Goal: Task Accomplishment & Management: Complete application form

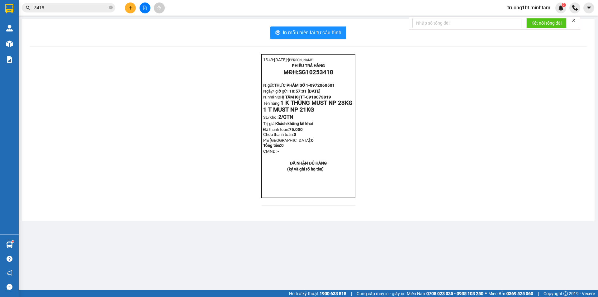
click at [111, 7] on icon "close-circle" at bounding box center [111, 8] width 4 height 4
click at [100, 9] on input "text" at bounding box center [71, 7] width 74 height 7
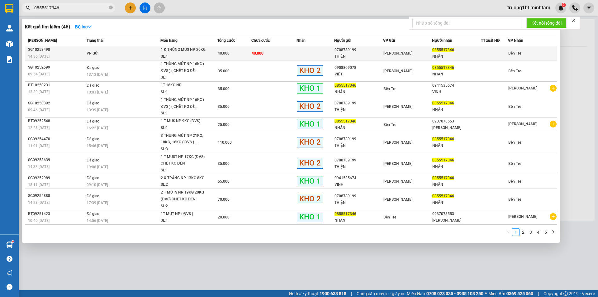
type input "0855517346"
click at [196, 56] on div "SL: 1" at bounding box center [184, 56] width 47 height 7
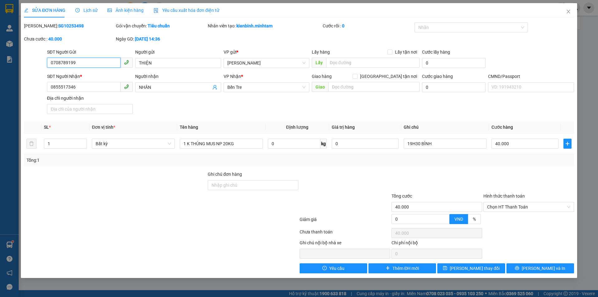
type input "0708789199"
type input "THIỆN"
type input "0855517346"
type input "NHÂN"
type input "40.000"
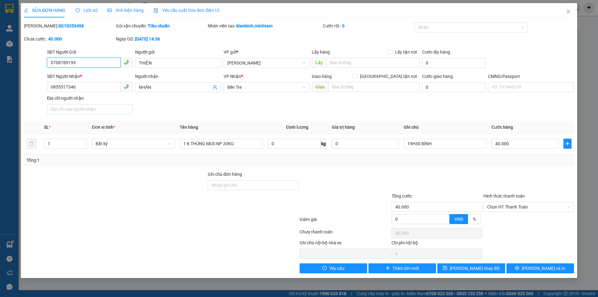
type input "40.000"
click at [570, 12] on icon "close" at bounding box center [568, 11] width 5 height 5
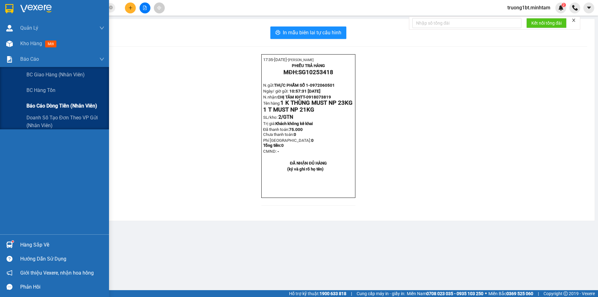
click at [37, 104] on span "Báo cáo dòng tiền (nhân viên)" at bounding box center [61, 106] width 71 height 8
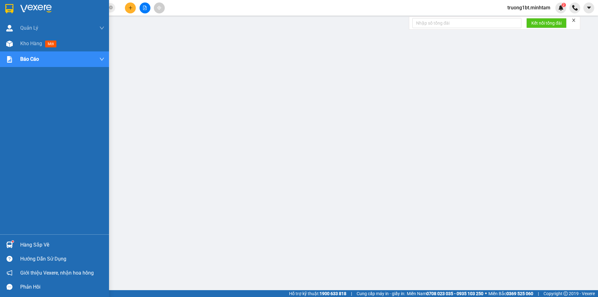
click at [6, 13] on div at bounding box center [9, 8] width 11 height 11
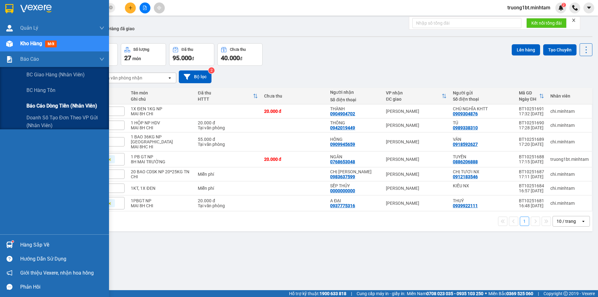
click at [43, 102] on span "Báo cáo dòng tiền (nhân viên)" at bounding box center [61, 106] width 71 height 8
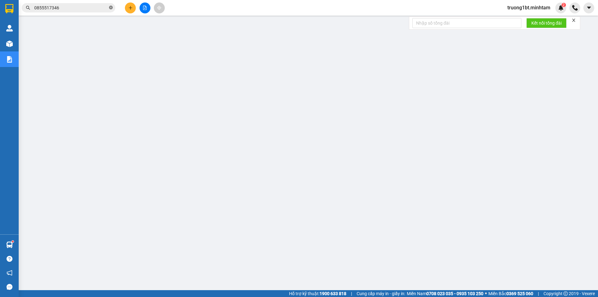
click at [110, 8] on icon "close-circle" at bounding box center [111, 8] width 4 height 4
click at [100, 8] on input "text" at bounding box center [71, 7] width 74 height 7
click at [91, 9] on input "text" at bounding box center [71, 7] width 74 height 7
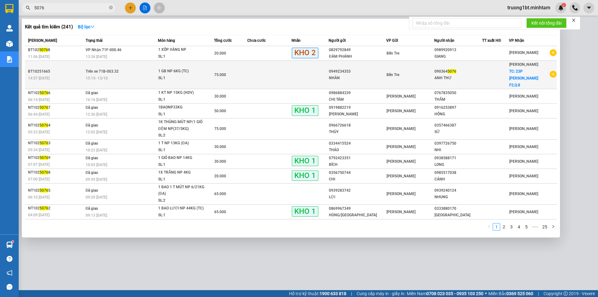
type input "5076"
click at [372, 75] on div "NHÀN" at bounding box center [357, 78] width 57 height 7
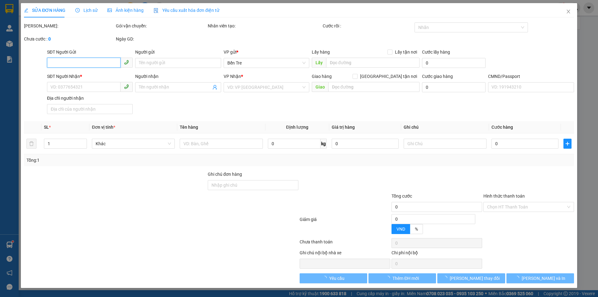
type input "0949234353"
type input "NHÀN"
type input "0903645076"
type input "ANH THỨ"
checkbox input "true"
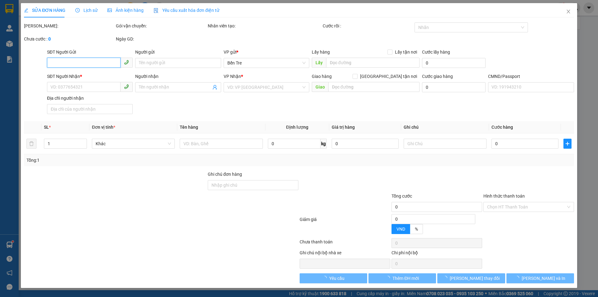
type input "23P [PERSON_NAME] F2,Q.8"
type input "75.000"
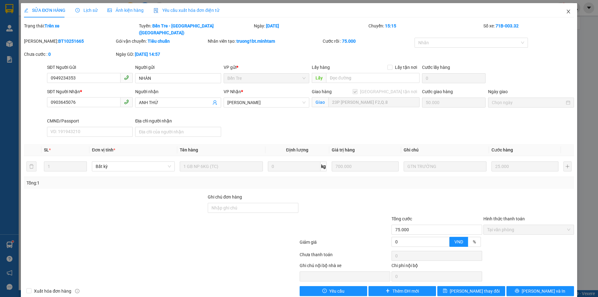
click at [566, 12] on icon "close" at bounding box center [568, 11] width 5 height 5
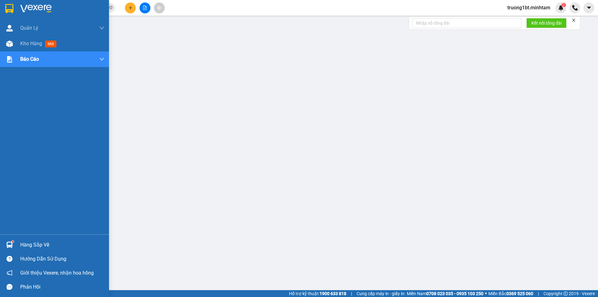
click at [17, 244] on div "Hàng sắp về" at bounding box center [54, 245] width 109 height 14
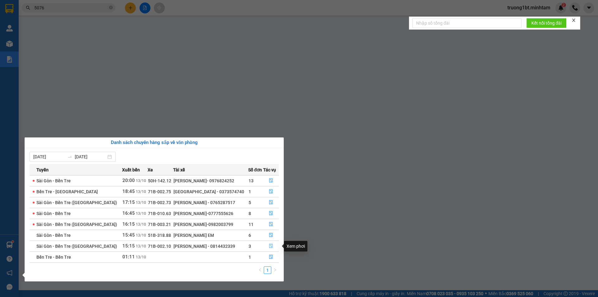
click at [271, 245] on icon "file-done" at bounding box center [271, 246] width 4 height 4
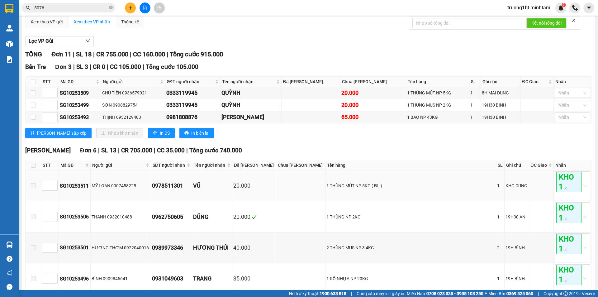
scroll to position [62, 0]
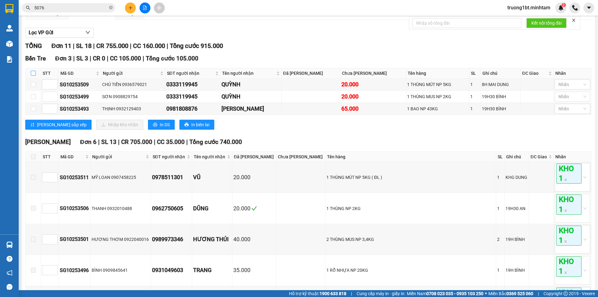
click at [34, 76] on input "checkbox" at bounding box center [33, 73] width 5 height 5
checkbox input "true"
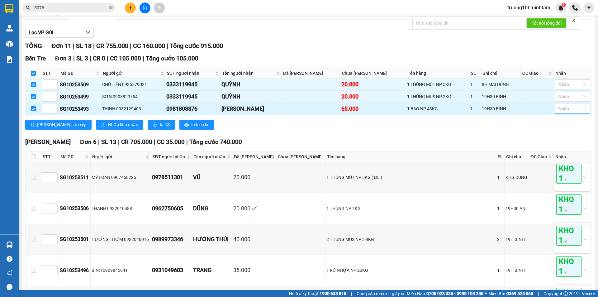
click at [559, 112] on input "search" at bounding box center [559, 108] width 1 height 7
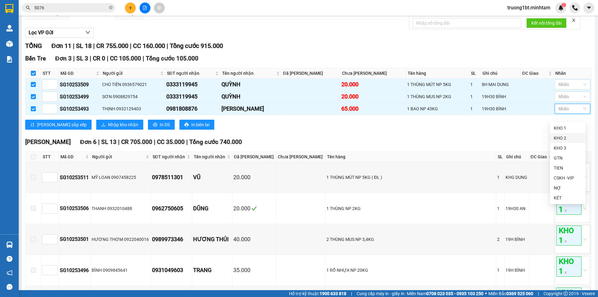
click at [557, 138] on div "KHO 2" at bounding box center [568, 138] width 28 height 7
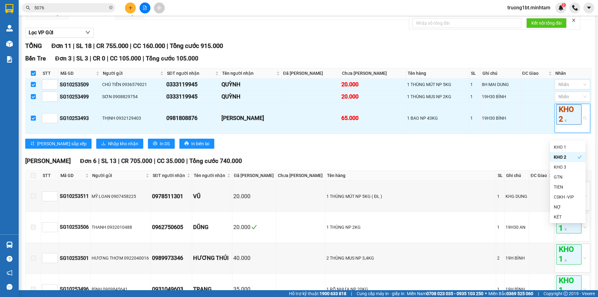
click at [517, 153] on div "Bến Tre Đơn 3 | SL 3 | CR 0 | CC 105.000 | Tổng cước 105.000 STT Mã GD Người g…" at bounding box center [308, 103] width 566 height 99
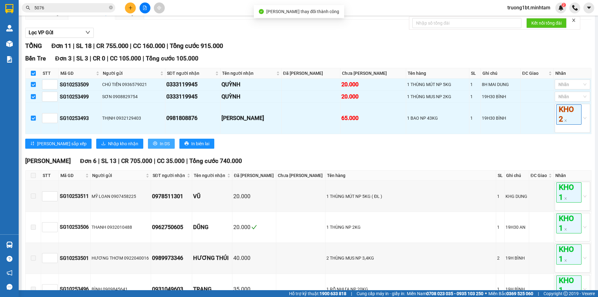
click at [160, 147] on span "In DS" at bounding box center [165, 143] width 10 height 7
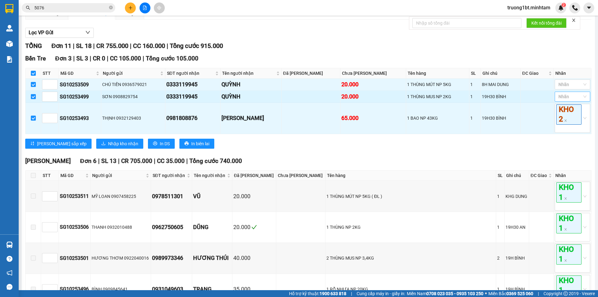
click at [557, 100] on div at bounding box center [569, 96] width 26 height 7
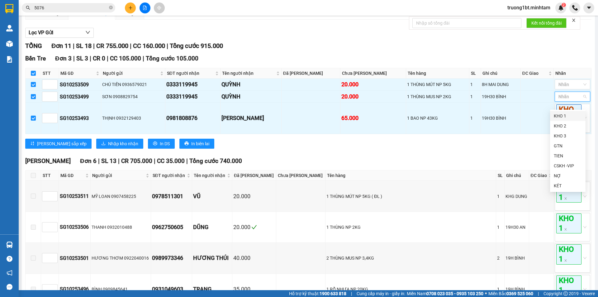
click at [557, 114] on div "KHO 1" at bounding box center [568, 115] width 28 height 7
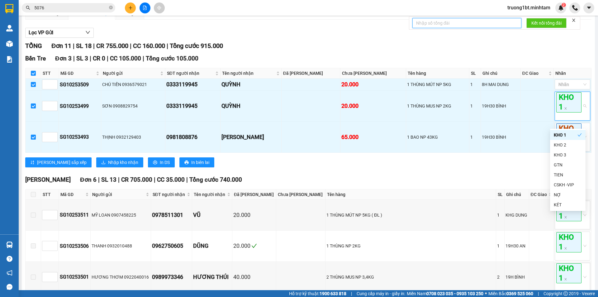
click at [507, 21] on input "text" at bounding box center [467, 23] width 109 height 10
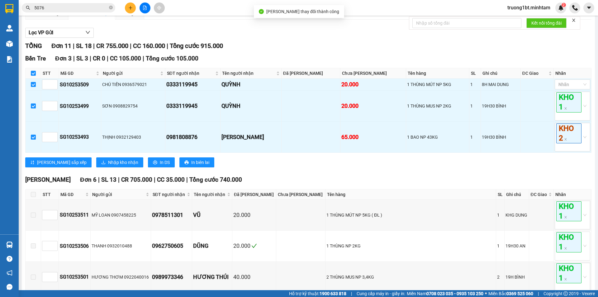
click at [513, 51] on div "TỔNG Đơn 11 | SL 18 | CR 755.000 | CC 160.000 | Tổng cước 915.000" at bounding box center [308, 46] width 566 height 10
click at [577, 88] on div at bounding box center [569, 84] width 26 height 7
click at [572, 104] on div "KHO 1" at bounding box center [568, 103] width 28 height 7
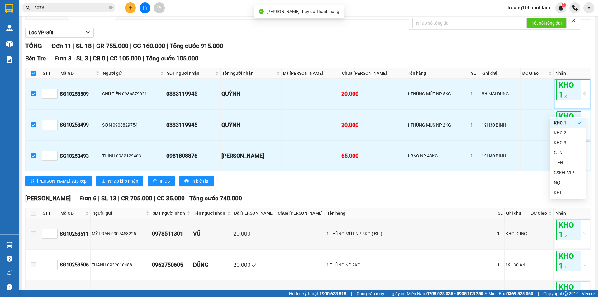
click at [425, 38] on div at bounding box center [308, 38] width 566 height 0
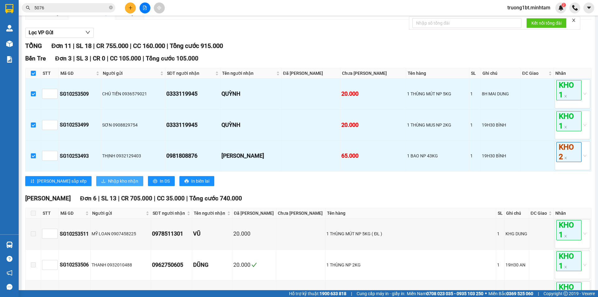
click at [108, 184] on span "Nhập kho nhận" at bounding box center [123, 181] width 30 height 7
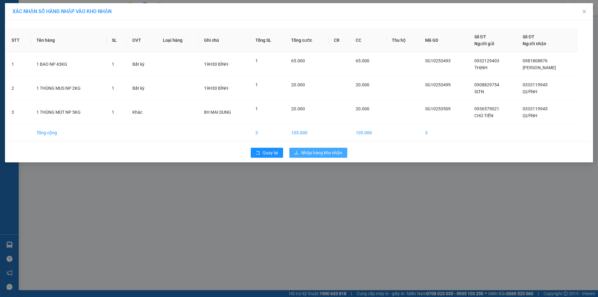
click at [342, 155] on span "Nhập hàng kho nhận" at bounding box center [321, 152] width 41 height 7
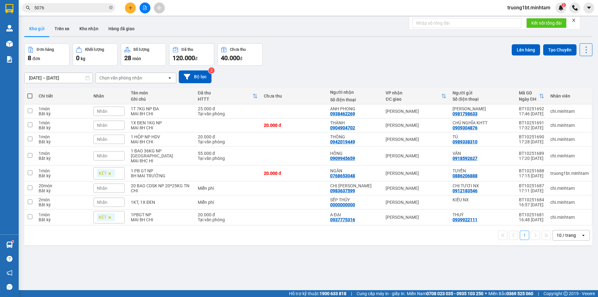
click at [112, 9] on icon "close-circle" at bounding box center [111, 8] width 4 height 4
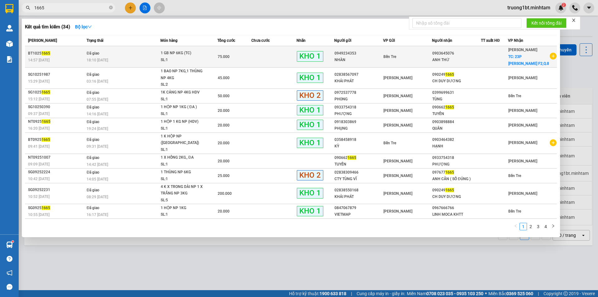
type input "1665"
click at [199, 58] on div "SL: 1" at bounding box center [184, 60] width 47 height 7
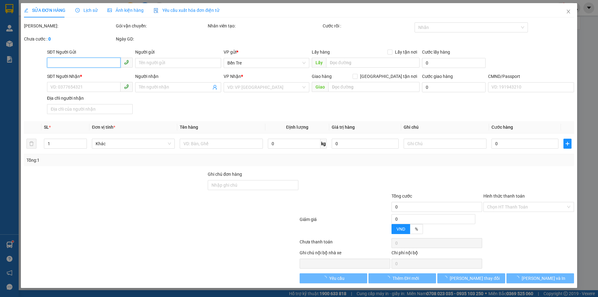
type input "0949234353"
type input "NHÀN"
type input "0903645076"
type input "ANH THỨ"
checkbox input "true"
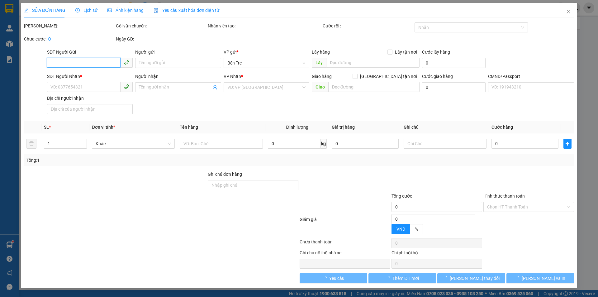
type input "23P [PERSON_NAME] F2,Q.8"
type input "50.000"
type input "CK A ĐEN RỒI"
type input "75.000"
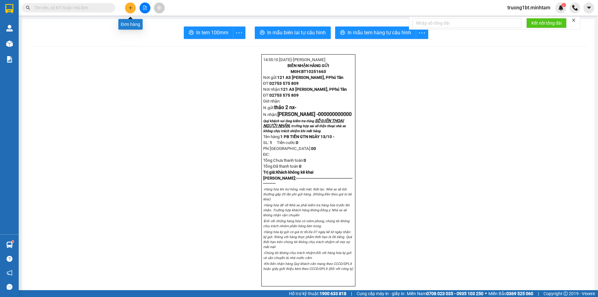
click at [133, 7] on button at bounding box center [130, 7] width 11 height 11
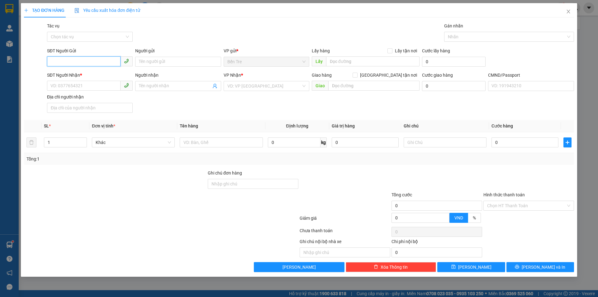
click at [112, 59] on input "SĐT Người Gửi" at bounding box center [84, 61] width 74 height 10
type input "0886206888"
click at [99, 75] on div "0886206888 - TUYỀN" at bounding box center [90, 74] width 78 height 7
type input "TUYỀN"
type input "0768653048"
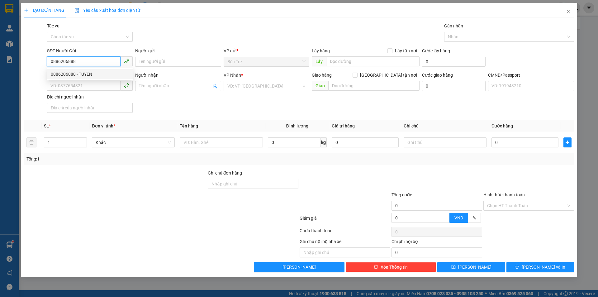
type input "NGÂN"
type input "0886206888"
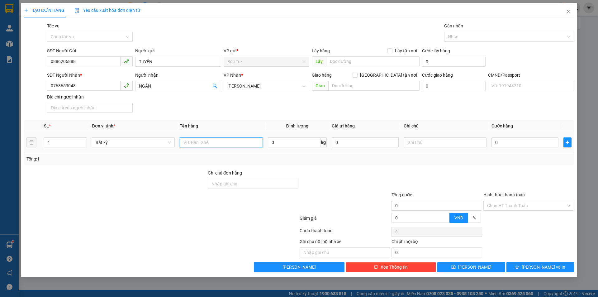
click at [211, 144] on input "text" at bounding box center [221, 142] width 83 height 10
type input "1 PB GT NP"
click at [418, 140] on input "text" at bounding box center [445, 142] width 83 height 10
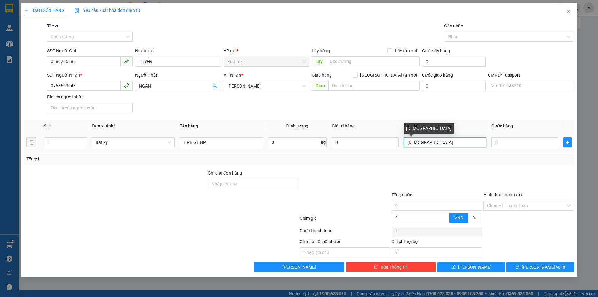
click at [413, 140] on input "8HMAI" at bounding box center [445, 142] width 83 height 10
click at [426, 141] on input "8H MAI" at bounding box center [445, 142] width 83 height 10
type input "8H MAI TRƯỜNG"
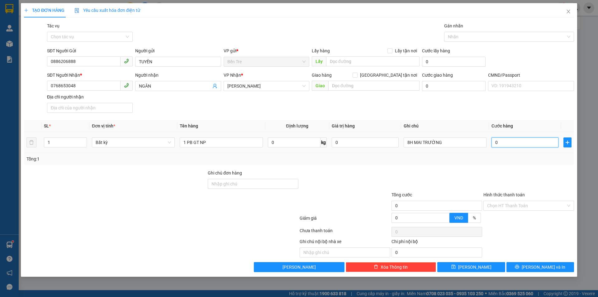
click at [501, 141] on input "0" at bounding box center [525, 142] width 67 height 10
type input "2"
type input "20"
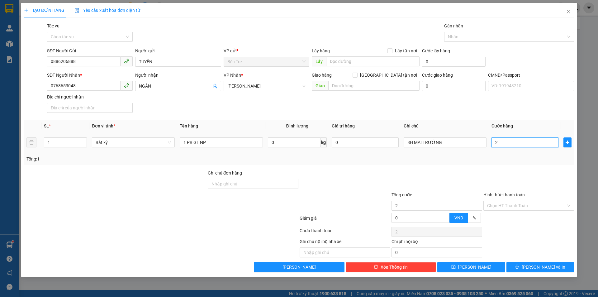
type input "20"
type input "20.000"
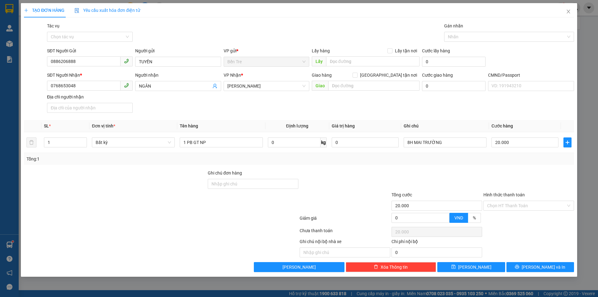
click at [492, 159] on div "Tổng: 1" at bounding box center [298, 158] width 545 height 7
click at [549, 269] on span "[PERSON_NAME] và In" at bounding box center [544, 267] width 44 height 7
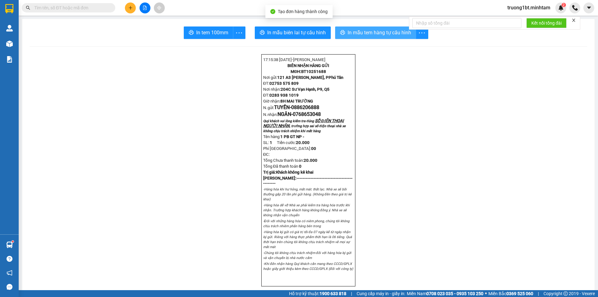
click at [391, 33] on span "In mẫu tem hàng tự cấu hình" at bounding box center [380, 33] width 64 height 8
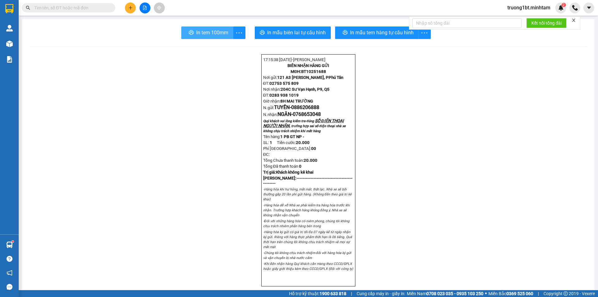
click at [220, 34] on span "In tem 100mm" at bounding box center [212, 33] width 32 height 8
